Goal: Obtain resource: Download file/media

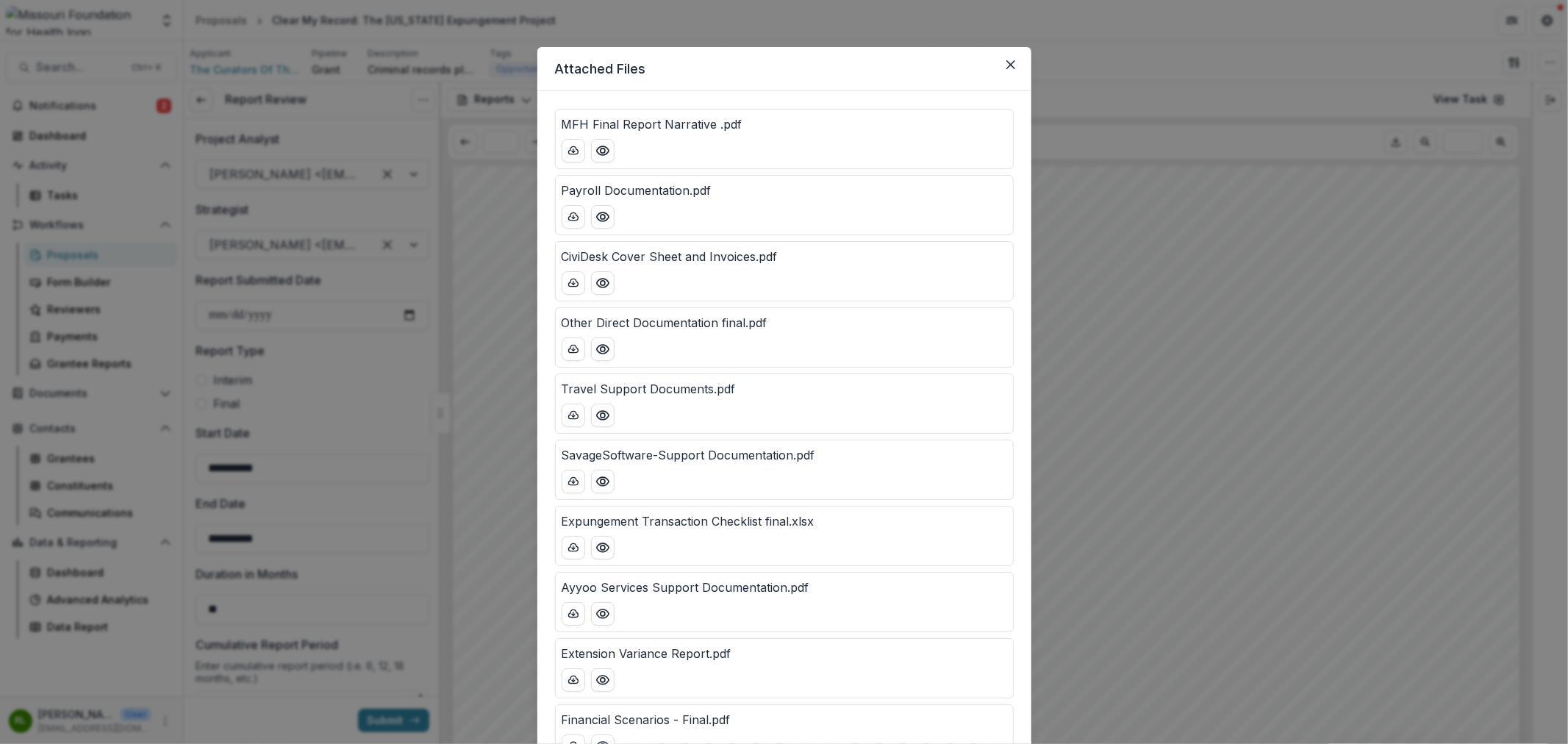
scroll to position [847, 0]
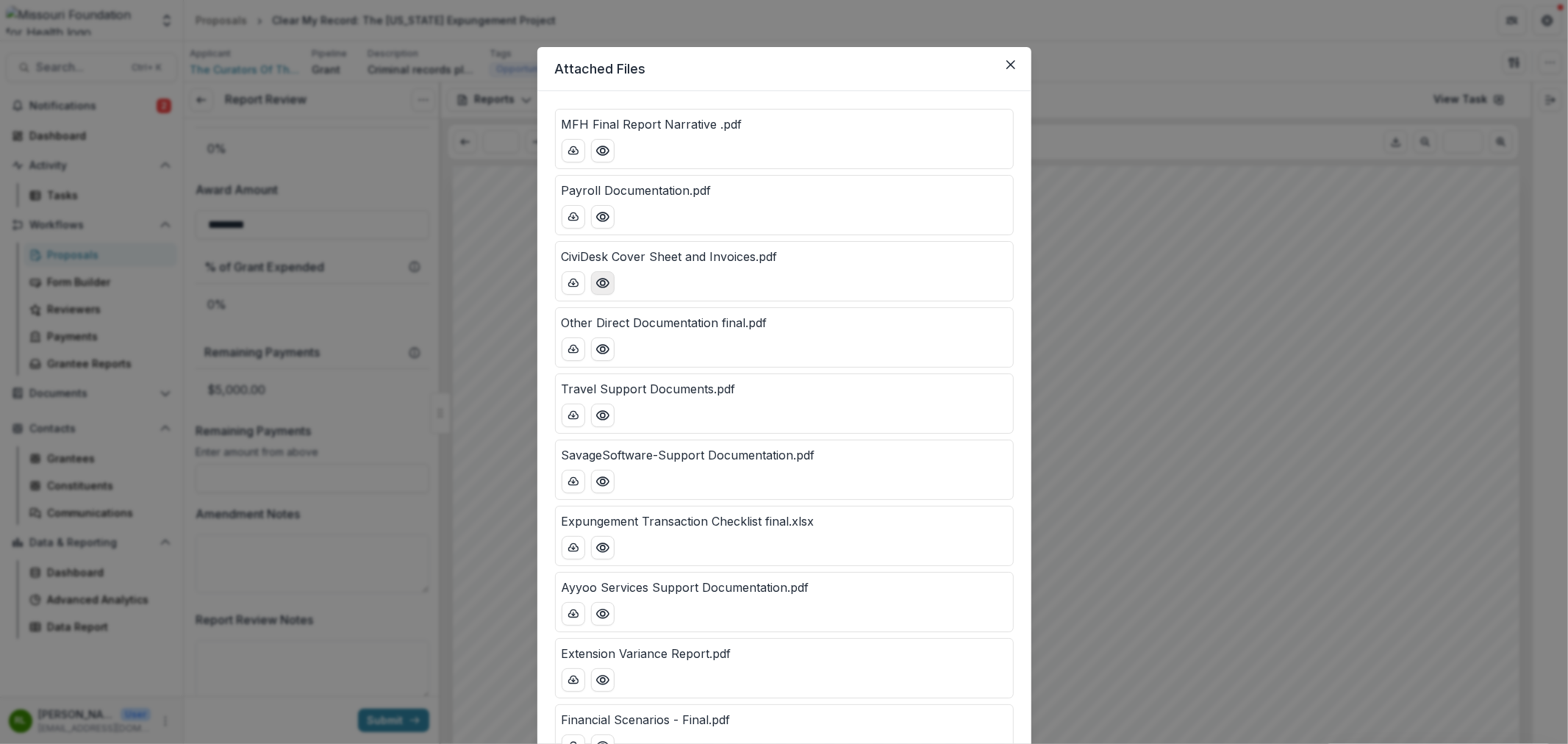
click at [597, 292] on button "Preview CiviDesk Cover Sheet and Invoices.pdf" at bounding box center [602, 282] width 23 height 23
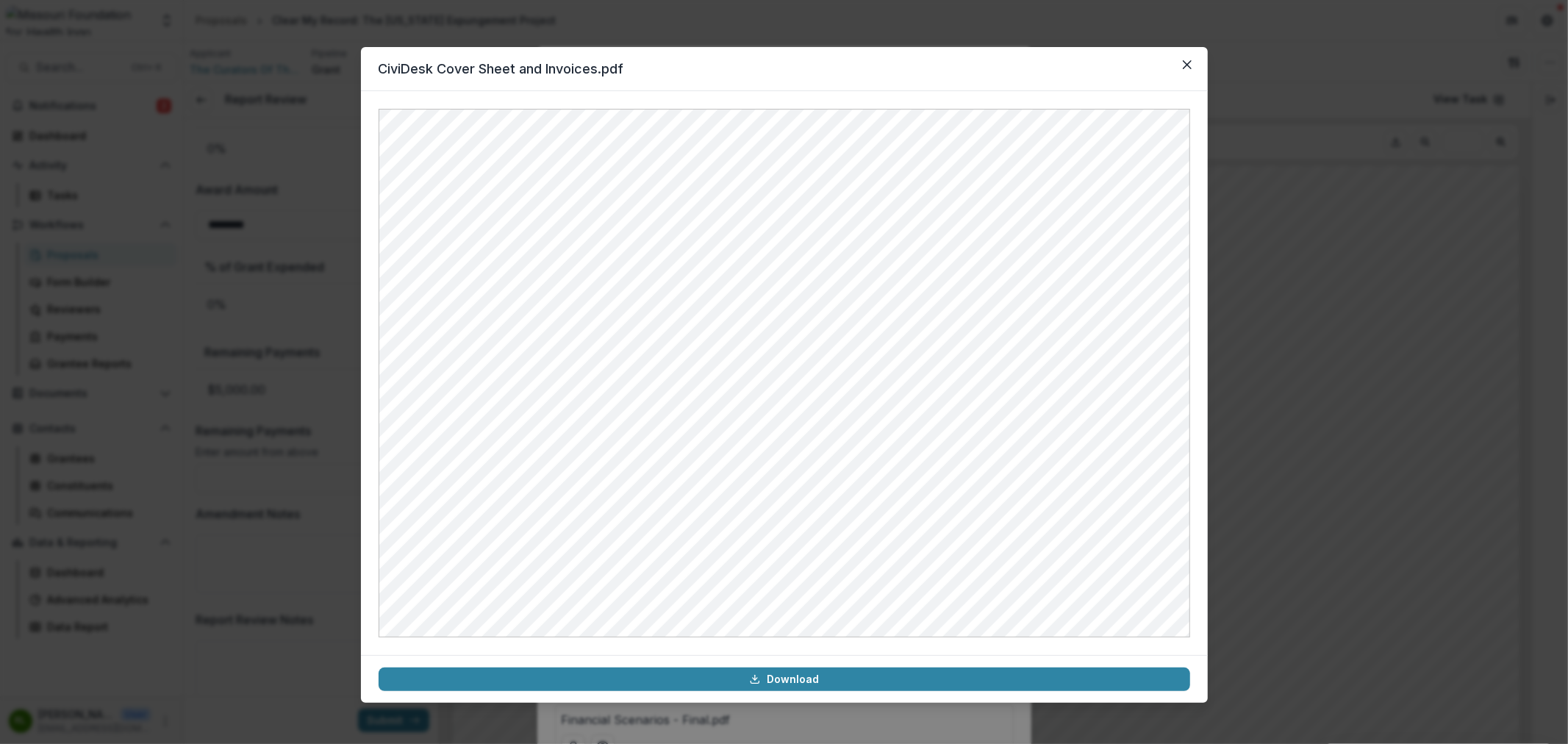
click at [1200, 72] on header "CiviDesk Cover Sheet and Invoices.pdf" at bounding box center [785, 69] width 847 height 44
click at [1193, 67] on button "Close" at bounding box center [1187, 64] width 23 height 23
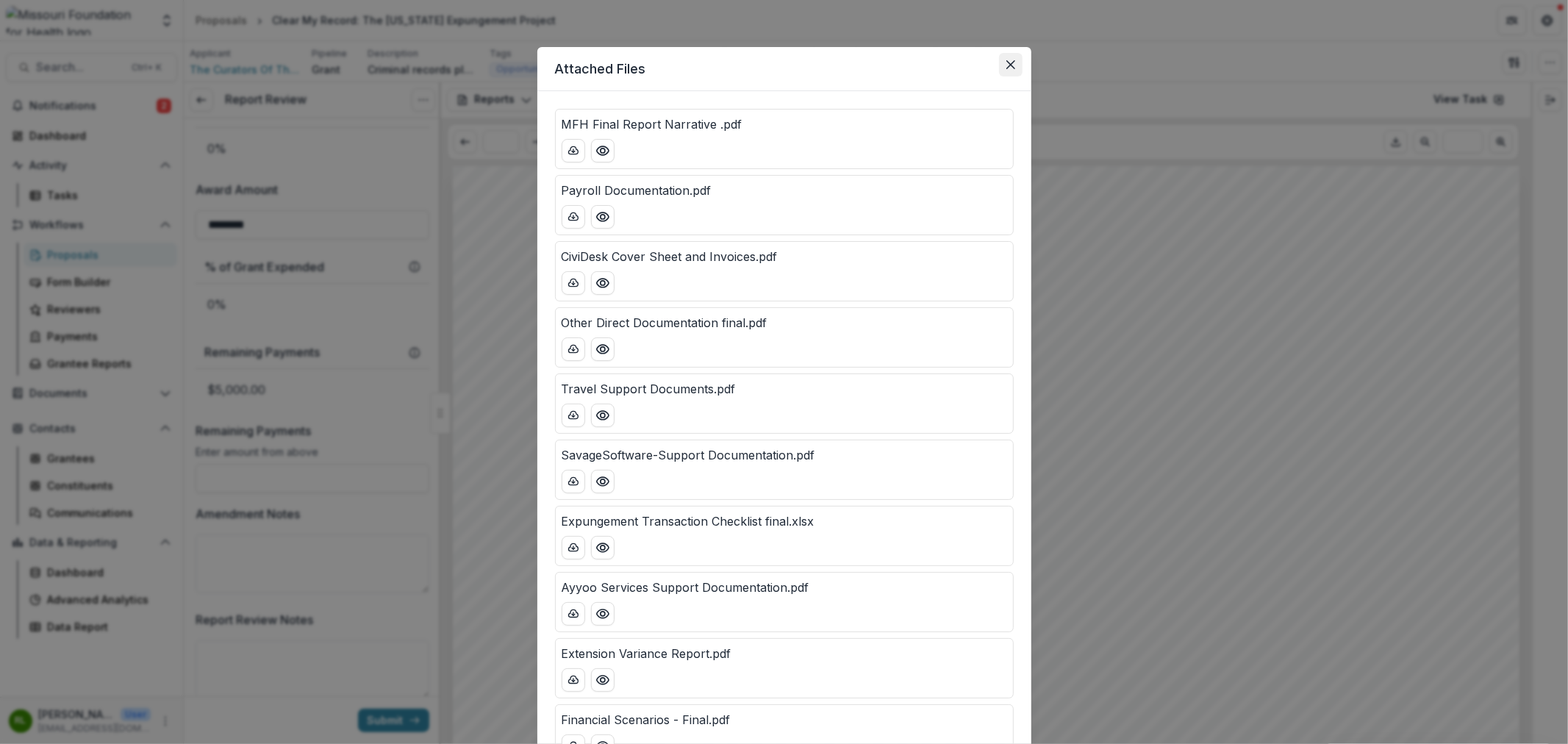
click at [1006, 62] on icon "Close" at bounding box center [1010, 64] width 9 height 9
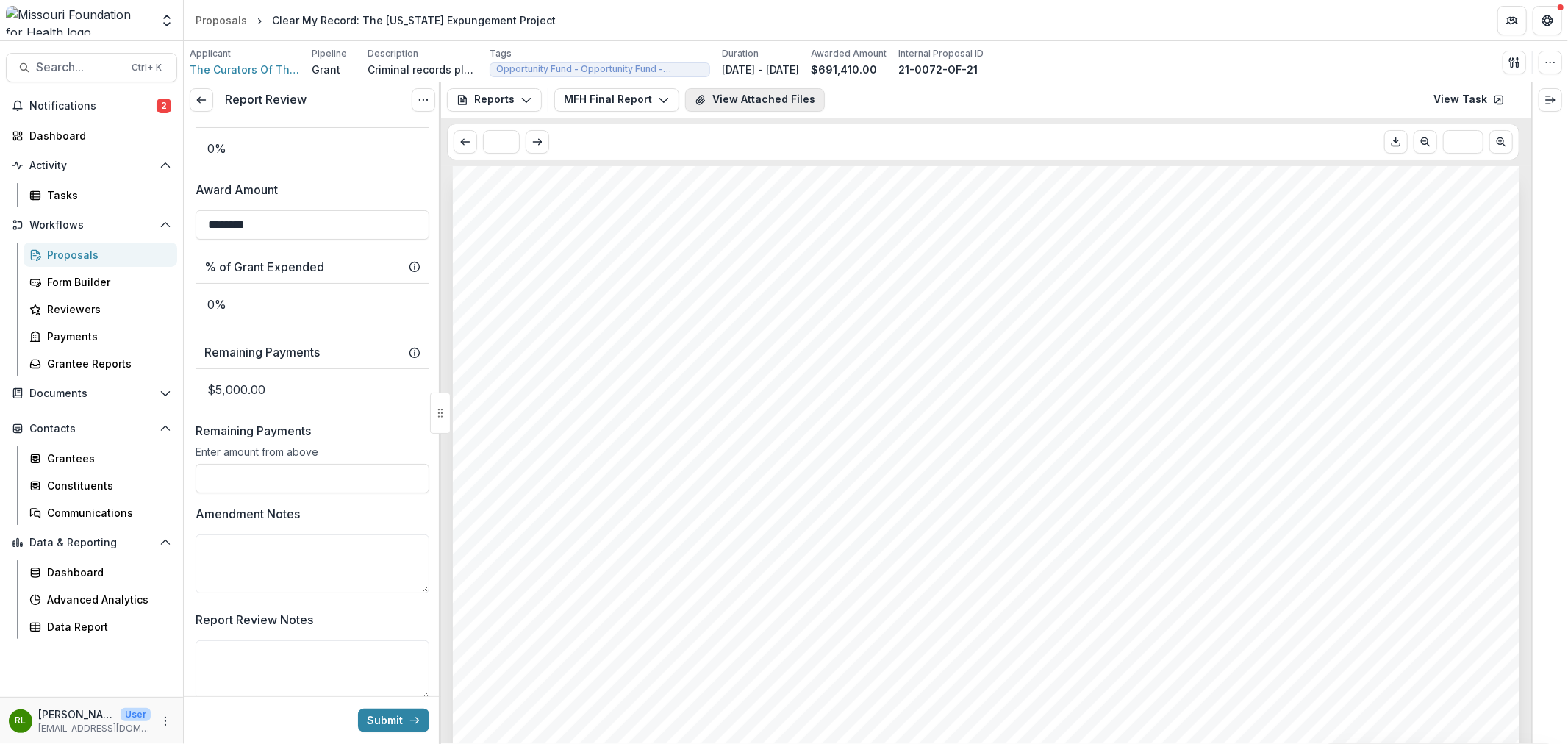
click at [777, 97] on button "View Attached Files" at bounding box center [754, 99] width 140 height 23
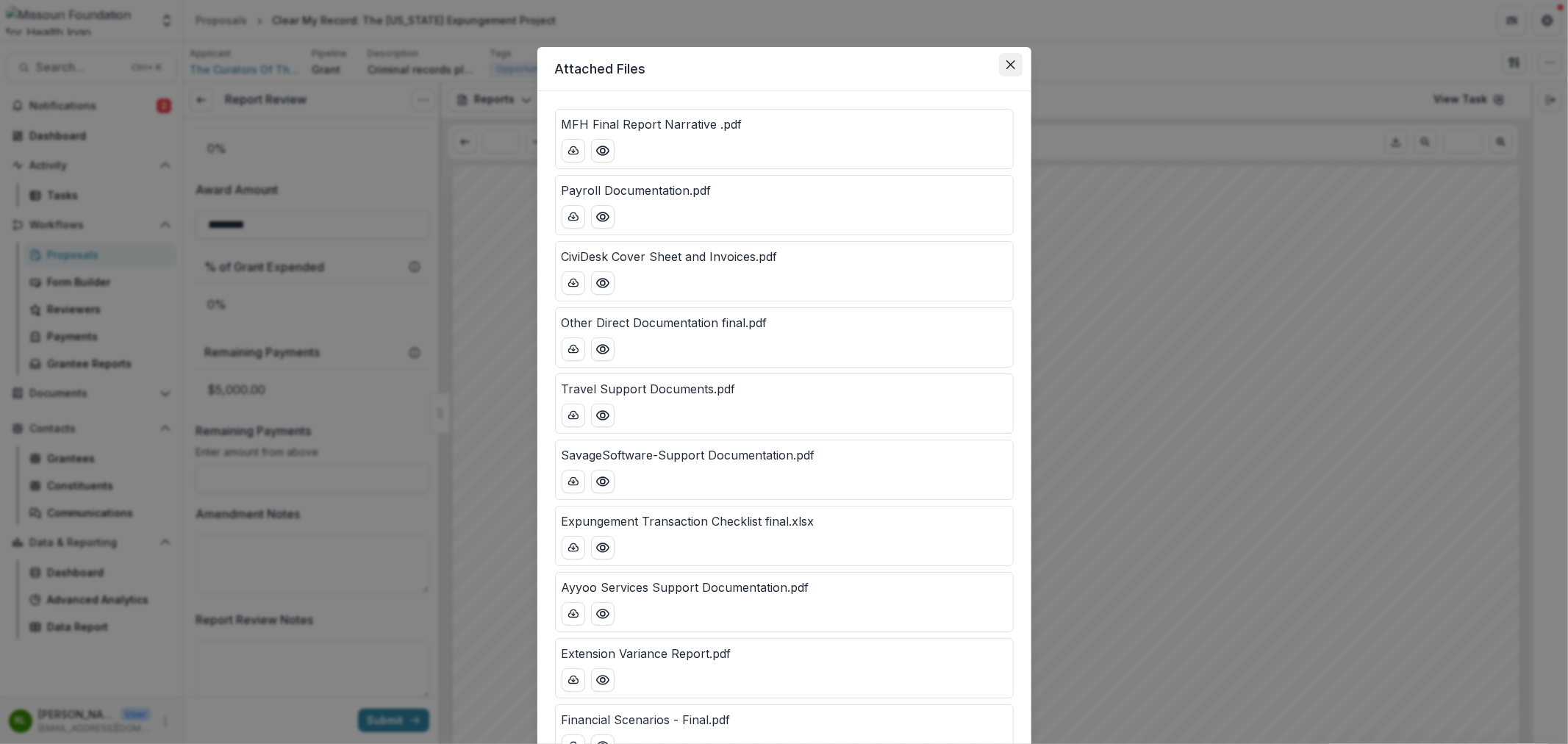
click at [1016, 64] on button "Close" at bounding box center [1010, 64] width 23 height 23
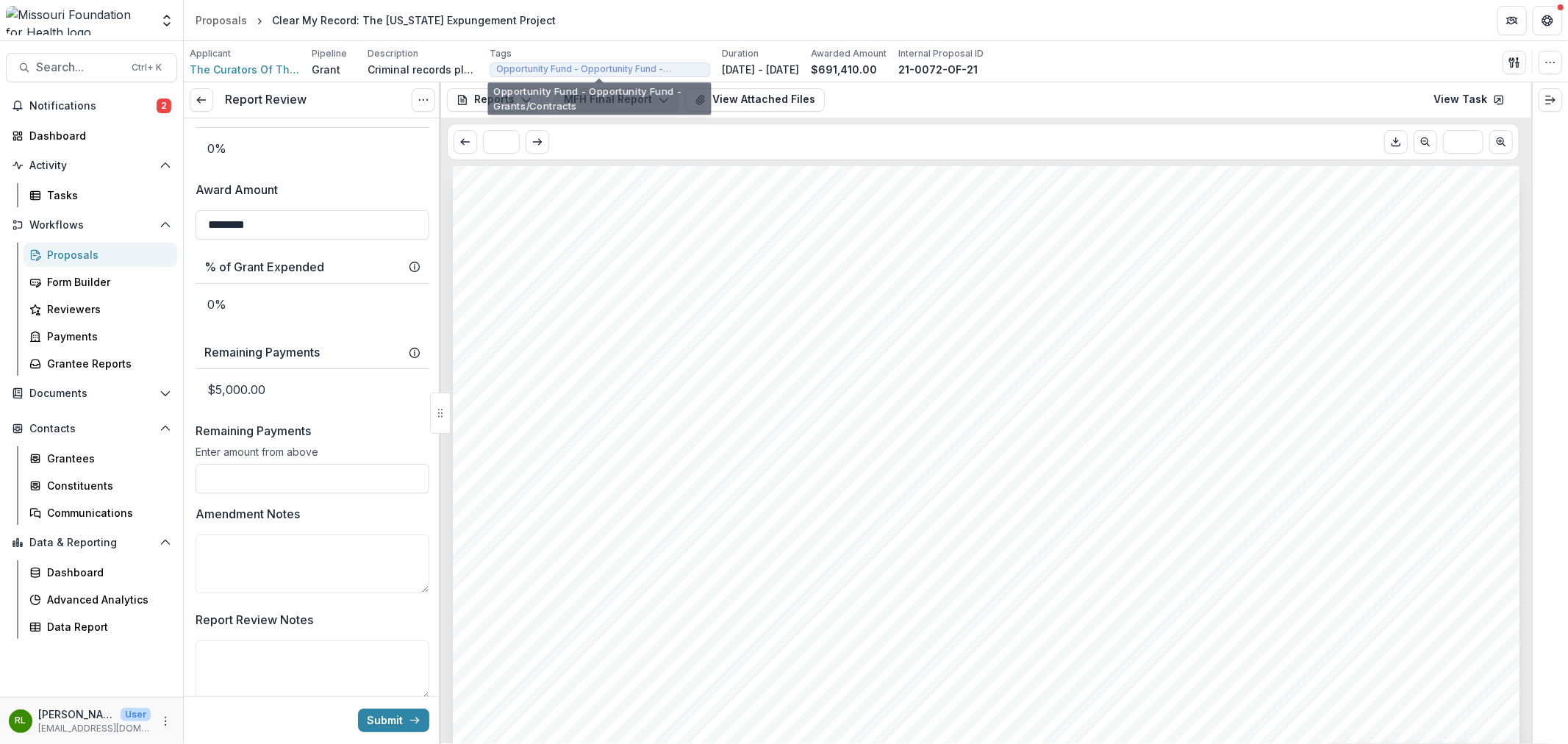
click at [608, 104] on button "MFH Final Report" at bounding box center [616, 99] width 125 height 23
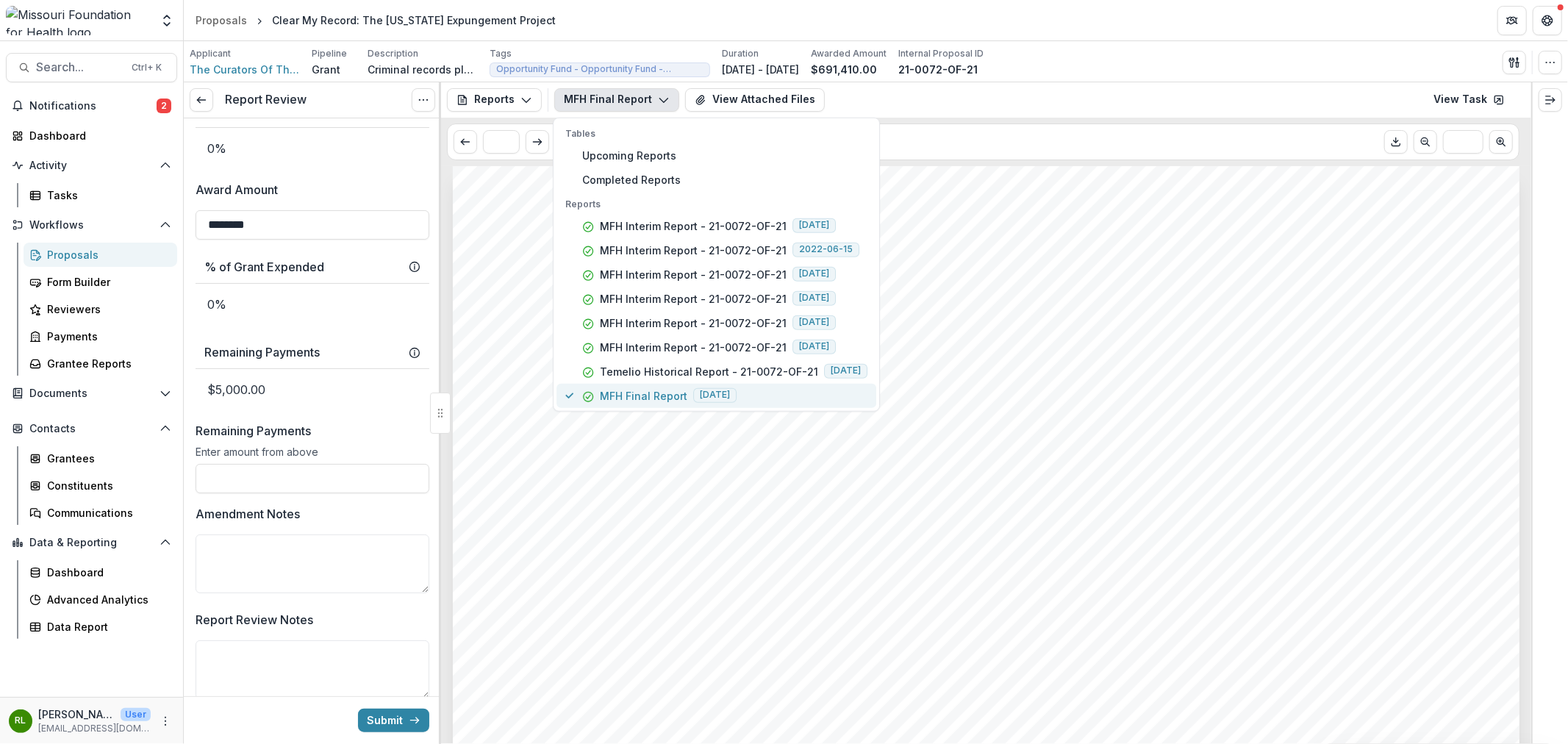
click at [623, 400] on p "MFH Final Report" at bounding box center [643, 395] width 87 height 15
click at [770, 90] on button "View Attached Files" at bounding box center [754, 99] width 140 height 23
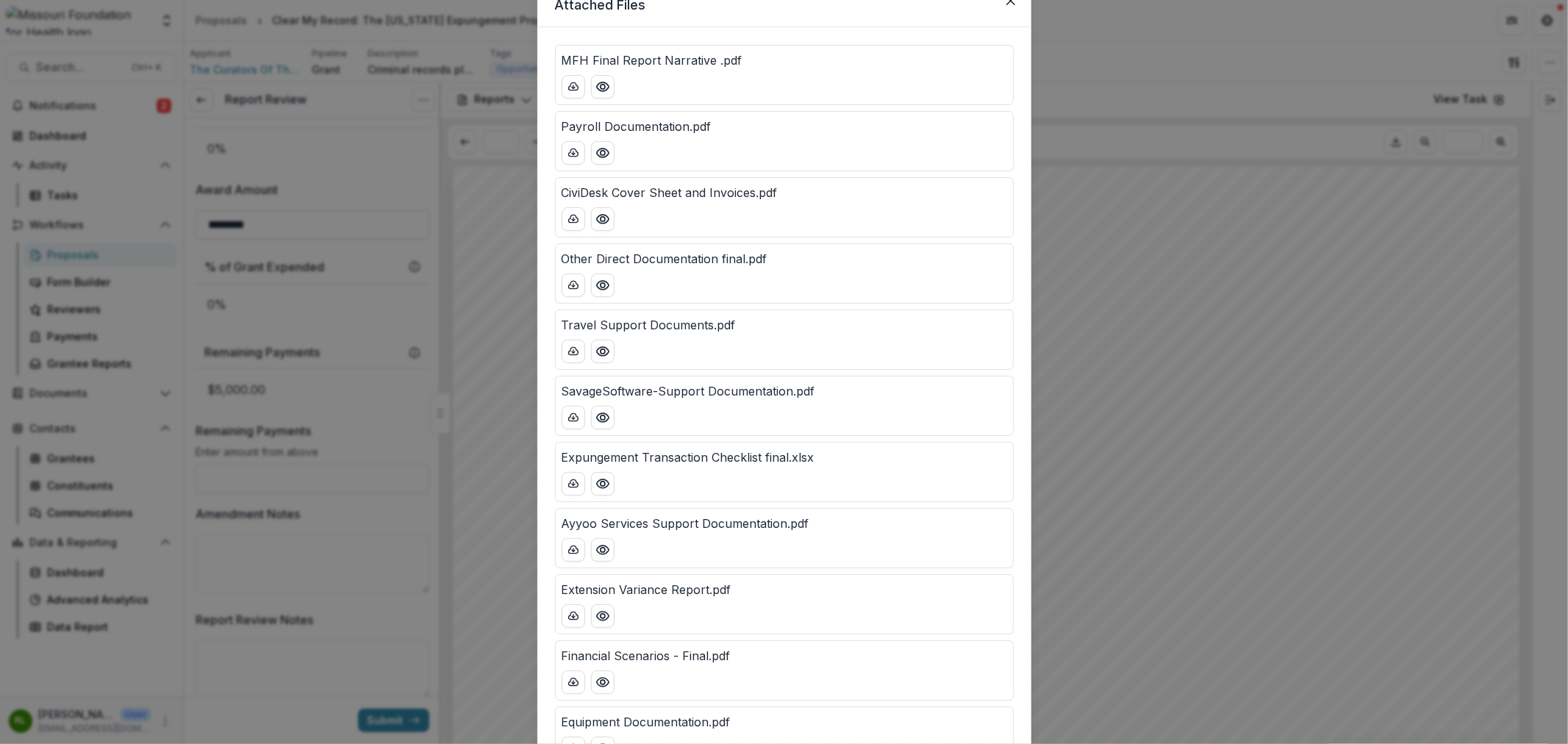
scroll to position [0, 0]
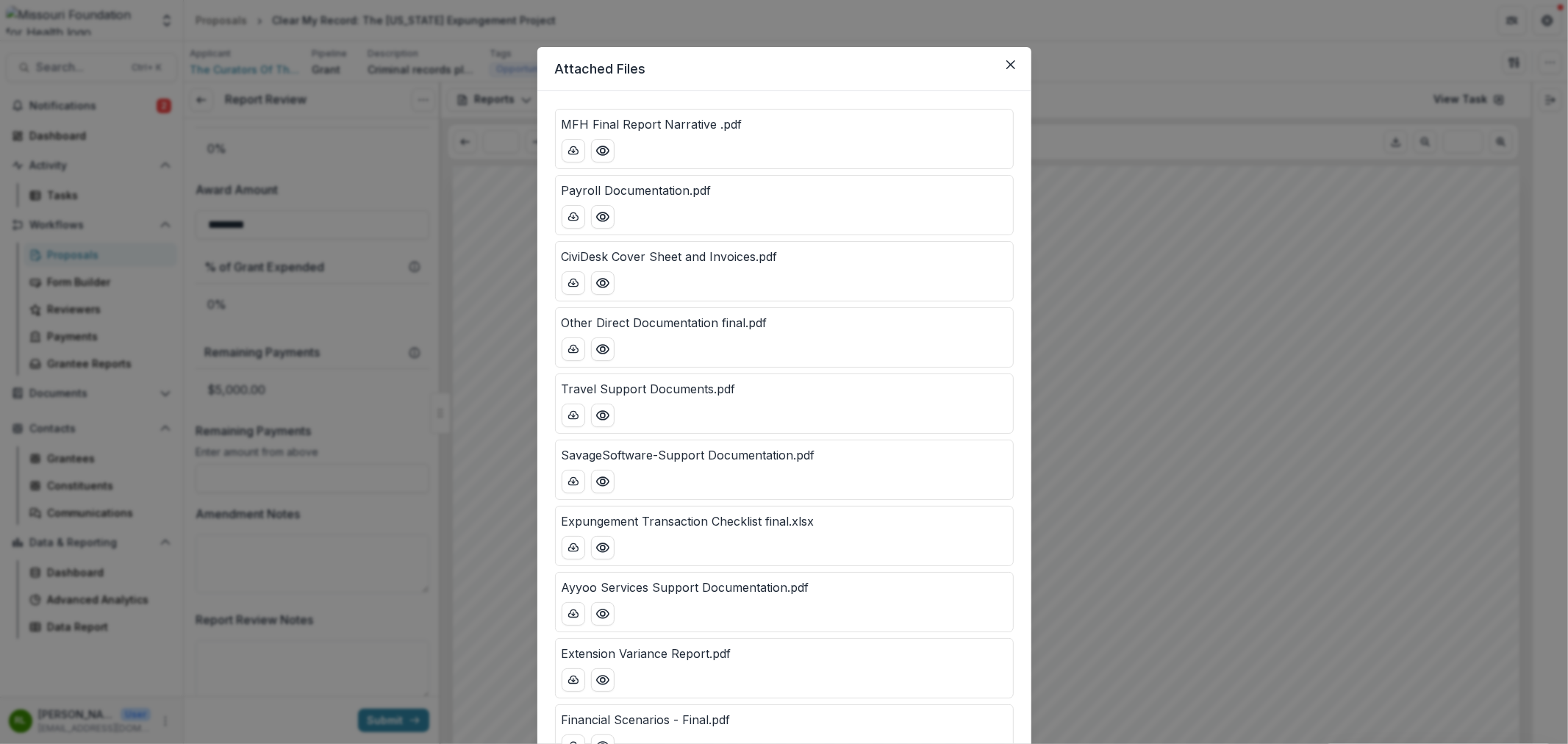
drag, startPoint x: 1200, startPoint y: 261, endPoint x: 1179, endPoint y: 261, distance: 21.0
click at [1200, 261] on div "Attached Files MFH Final Report Narrative .pdf Payroll Documentation.pdf CiviDe…" at bounding box center [784, 372] width 1568 height 744
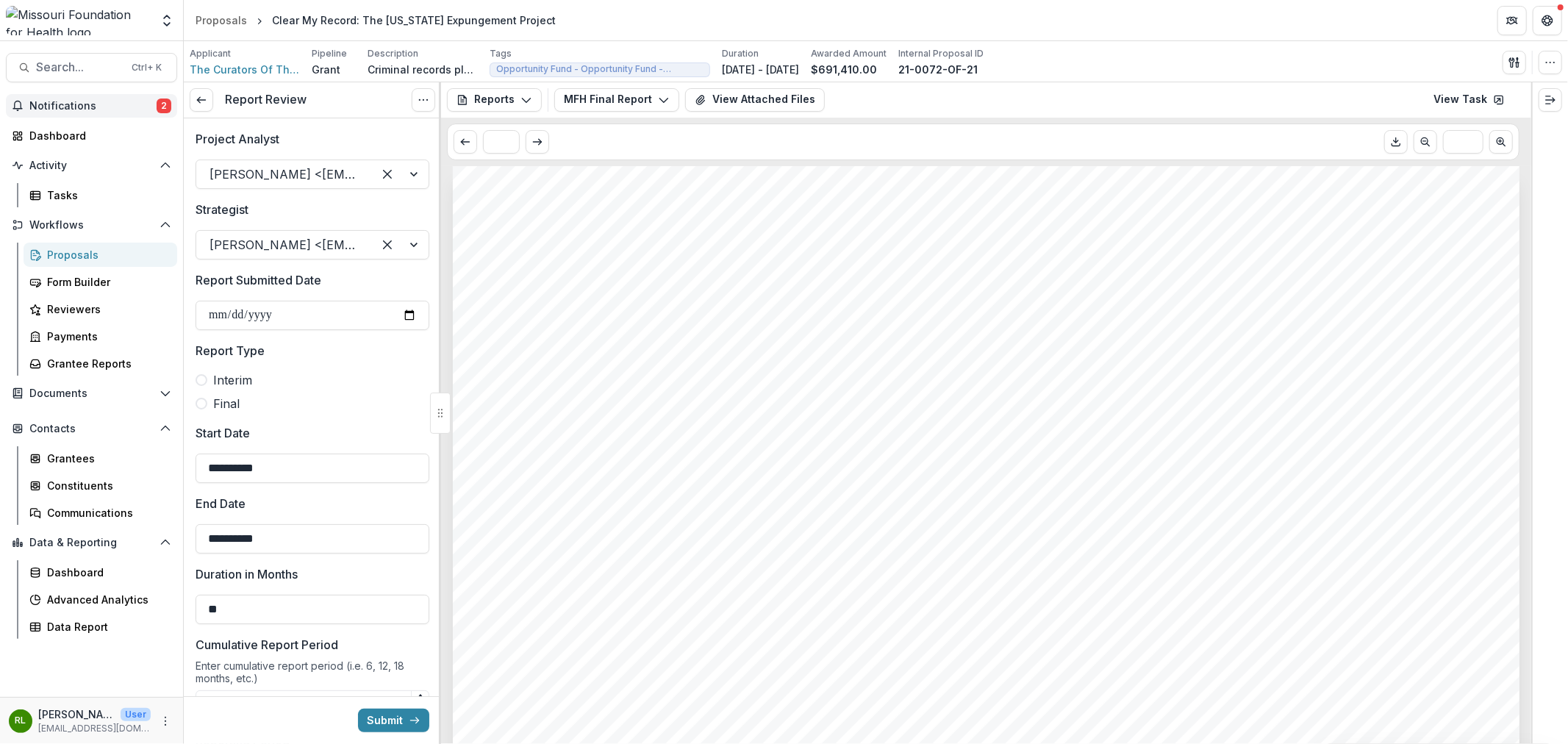
click at [117, 105] on span "Notifications" at bounding box center [93, 106] width 127 height 13
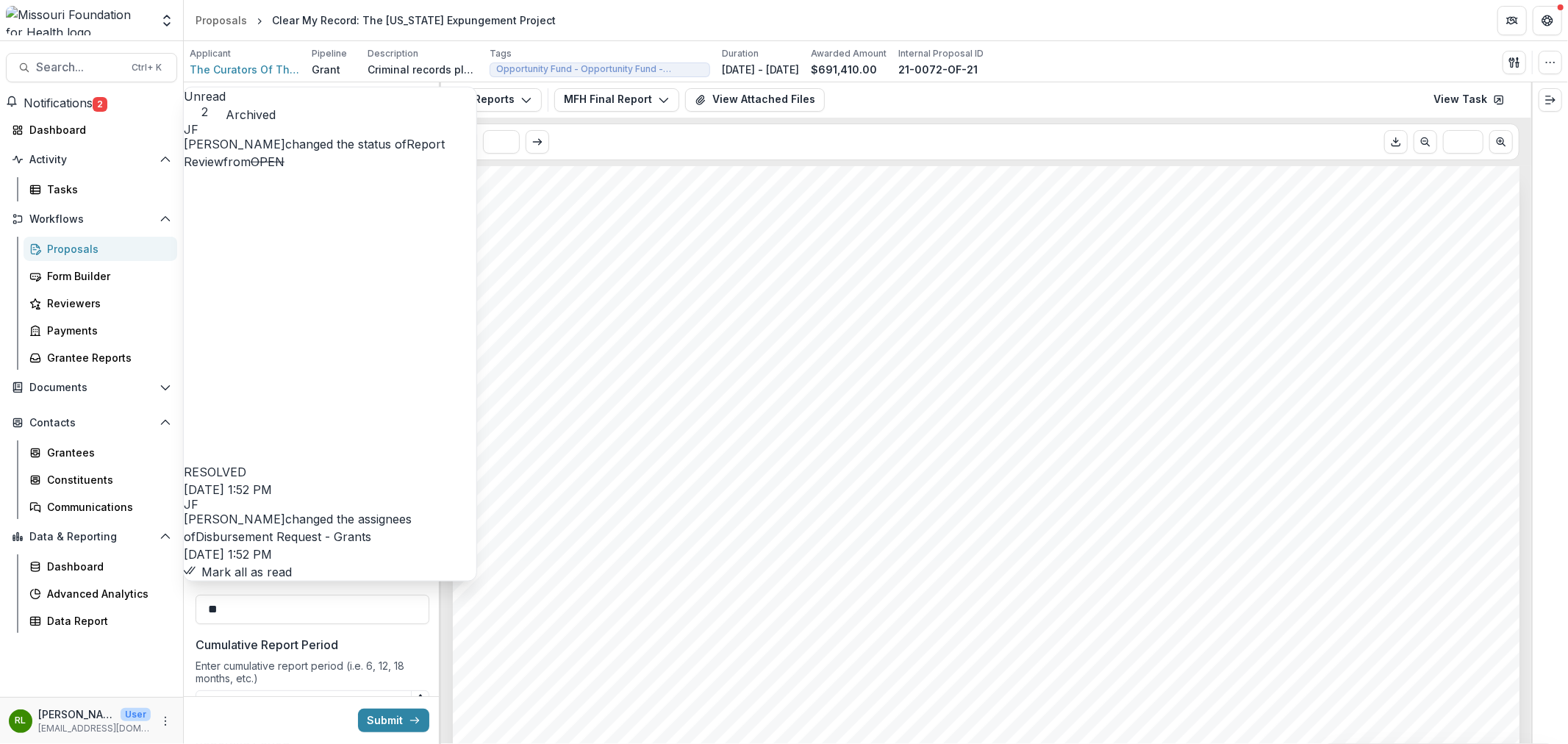
click at [93, 105] on span "Notifications" at bounding box center [58, 103] width 69 height 14
